Goal: Use online tool/utility: Utilize a website feature to perform a specific function

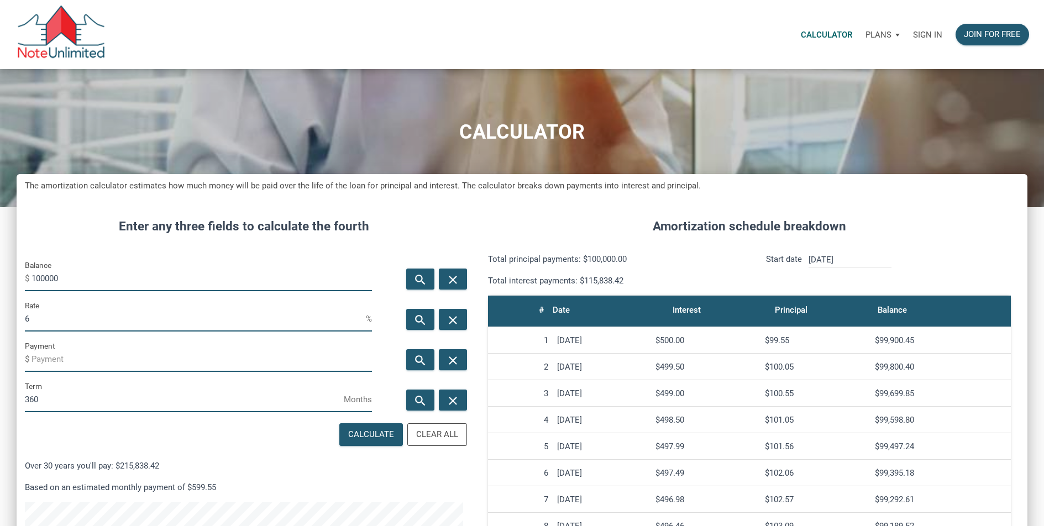
scroll to position [606, 1011]
click at [88, 281] on input "100000" at bounding box center [202, 278] width 341 height 25
paste input "$1,360,000.00"
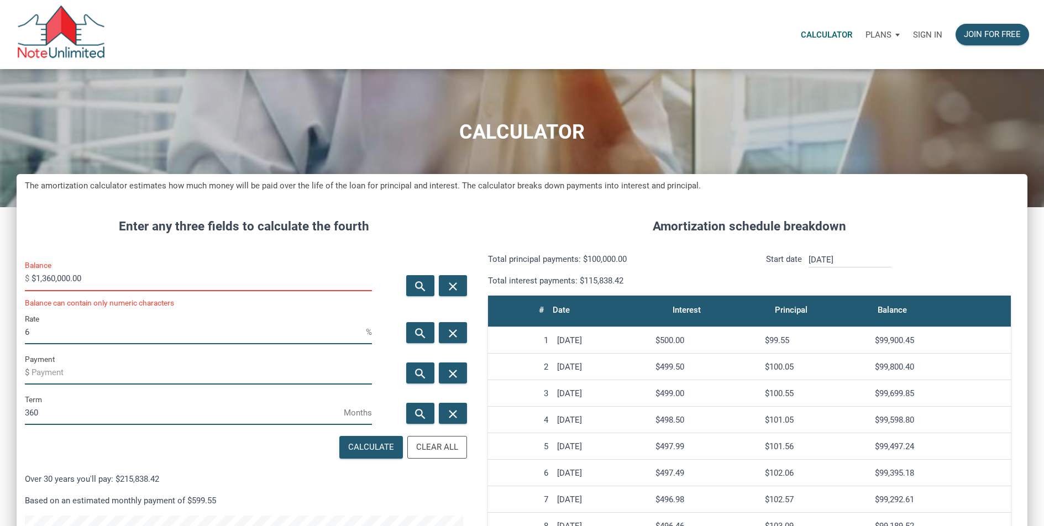
scroll to position [619, 1011]
click at [75, 279] on input "$1,360,000.00" at bounding box center [202, 278] width 341 height 25
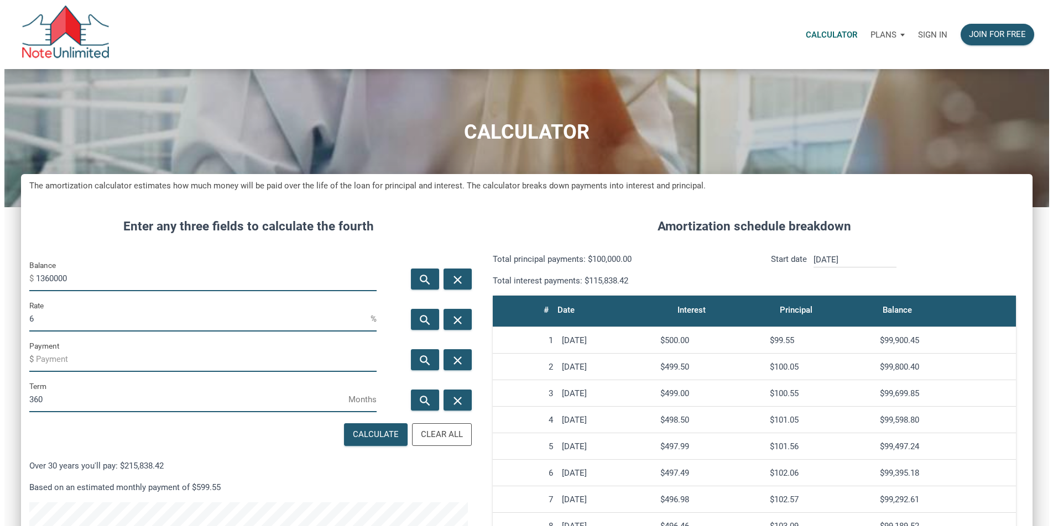
scroll to position [6, 0]
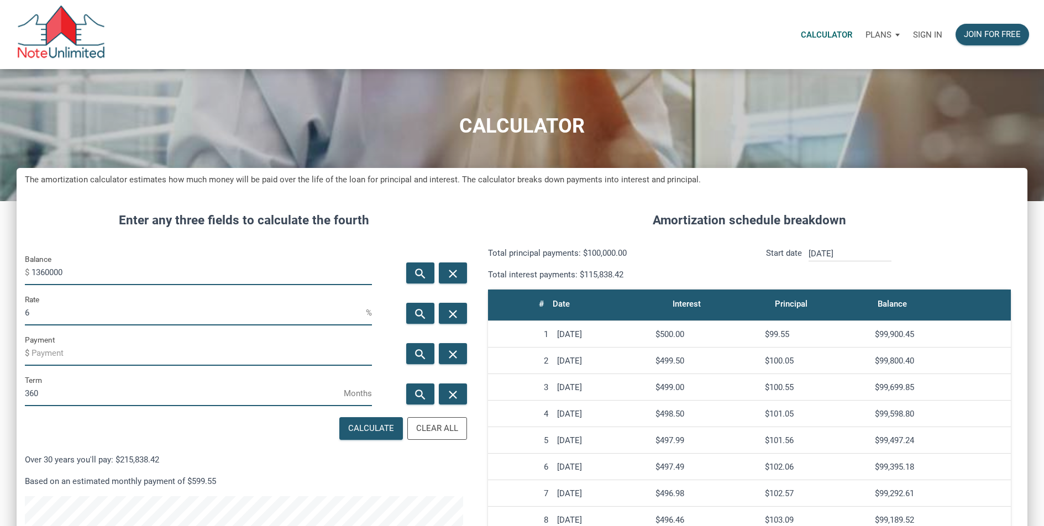
type input "1360000"
click at [115, 313] on input "6" at bounding box center [195, 313] width 341 height 25
click at [116, 315] on input "6" at bounding box center [195, 313] width 341 height 25
click at [117, 320] on input "6" at bounding box center [195, 313] width 341 height 25
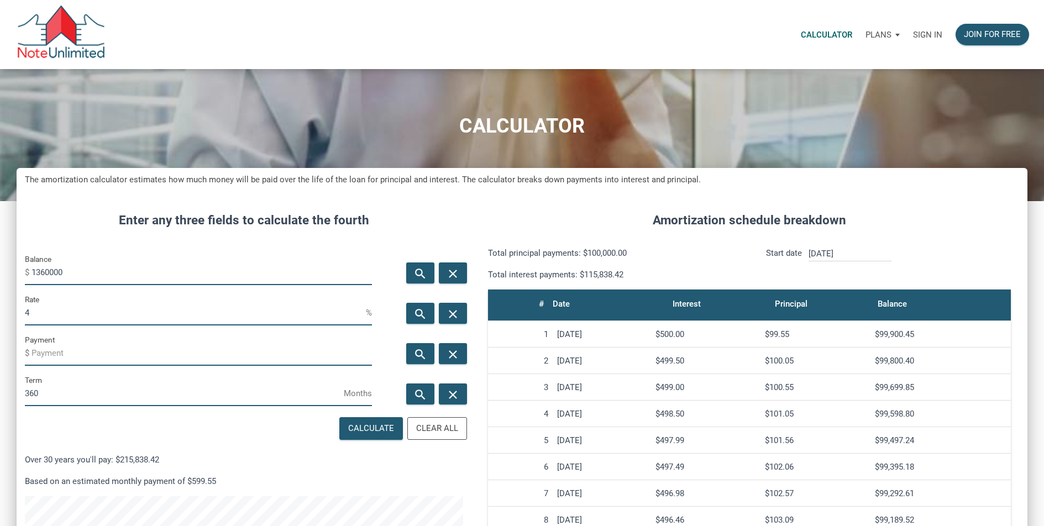
type input "4"
click at [78, 358] on input "Payment" at bounding box center [202, 353] width 341 height 25
click at [39, 397] on input "360" at bounding box center [184, 393] width 319 height 25
click at [64, 399] on input "360" at bounding box center [184, 393] width 319 height 25
click at [358, 437] on div "Calculate" at bounding box center [371, 429] width 62 height 22
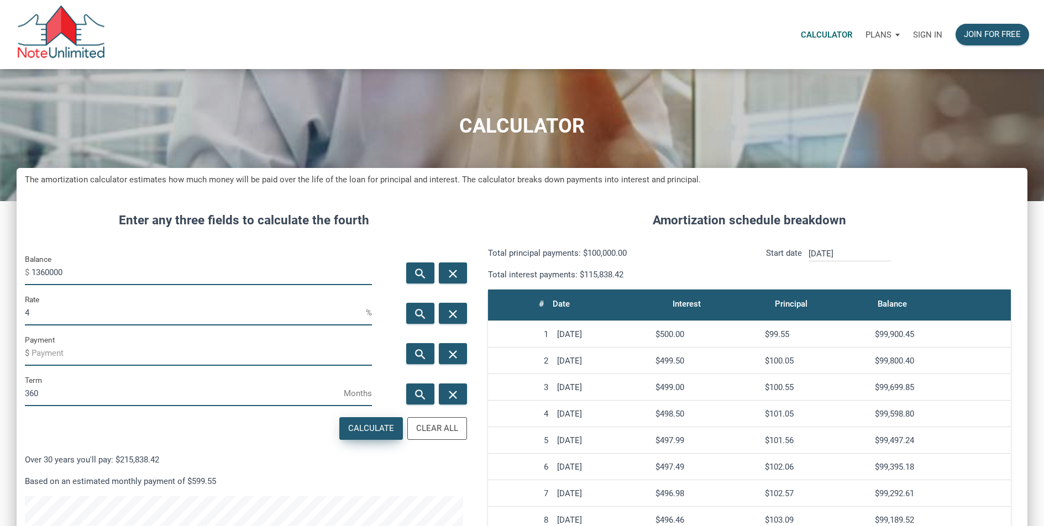
scroll to position [606, 1019]
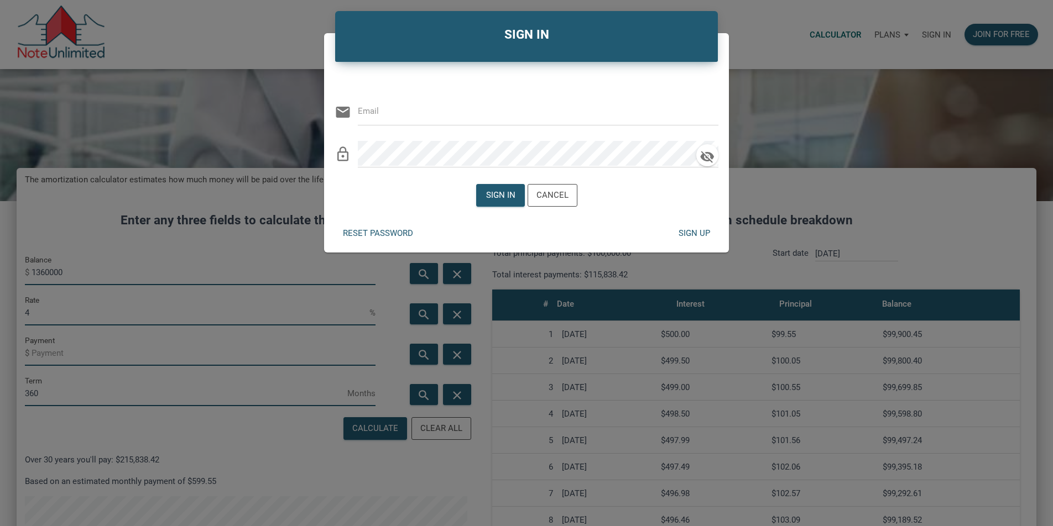
type input "[EMAIL_ADDRESS][DOMAIN_NAME]"
click at [489, 203] on div "Sign in" at bounding box center [501, 196] width 48 height 22
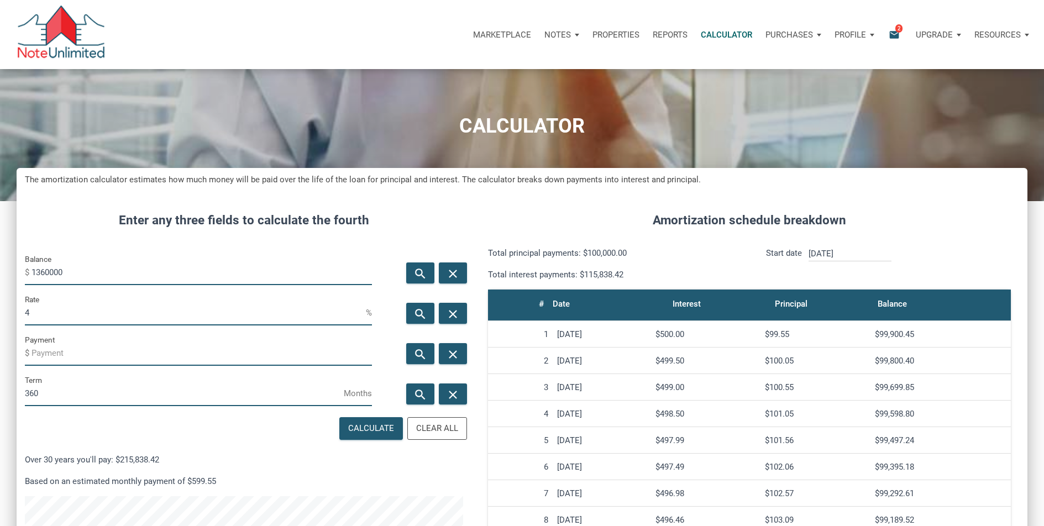
scroll to position [552208, 551803]
click at [359, 432] on div "Calculate" at bounding box center [371, 428] width 46 height 13
type input "-6492.85"
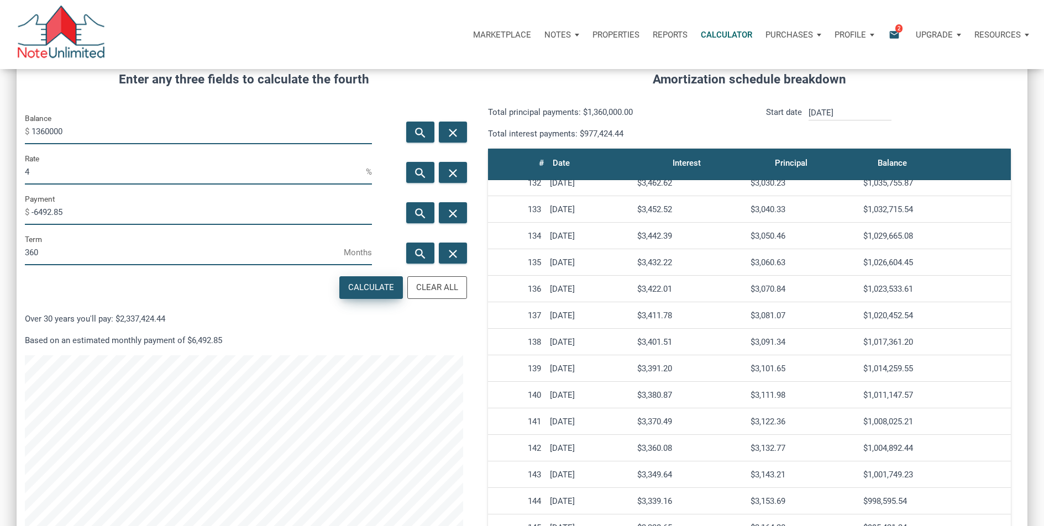
scroll to position [3442, 0]
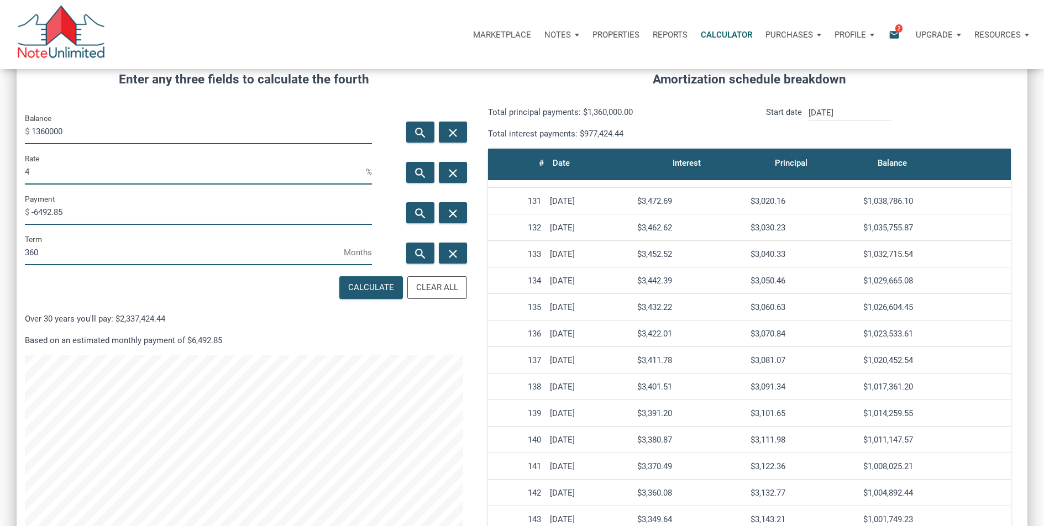
click at [890, 388] on div "$1,017,361.20" at bounding box center [934, 387] width 143 height 10
click at [887, 386] on div "$1,017,361.20" at bounding box center [934, 387] width 143 height 10
drag, startPoint x: 868, startPoint y: 228, endPoint x: 936, endPoint y: 229, distance: 67.5
click at [936, 229] on div "$1,035,755.87" at bounding box center [934, 228] width 143 height 10
copy div "$1,035,755.87"
